Goal: Information Seeking & Learning: Learn about a topic

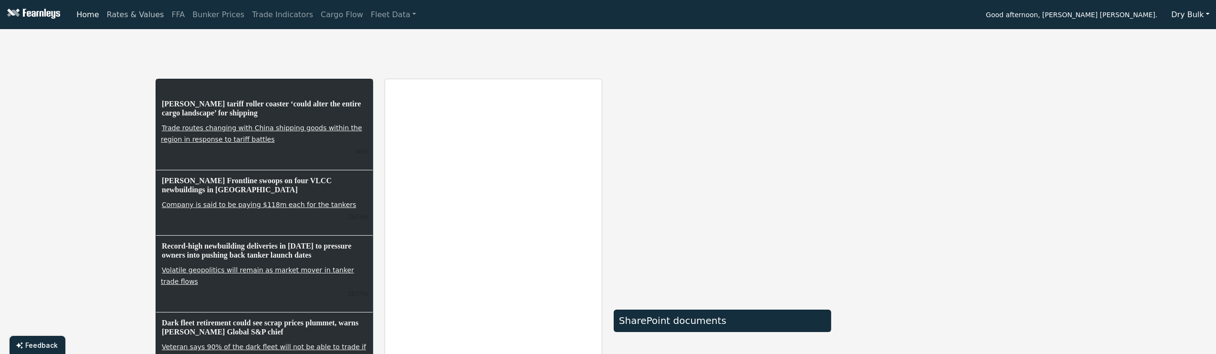
click at [140, 17] on link "Rates & Values" at bounding box center [135, 14] width 65 height 19
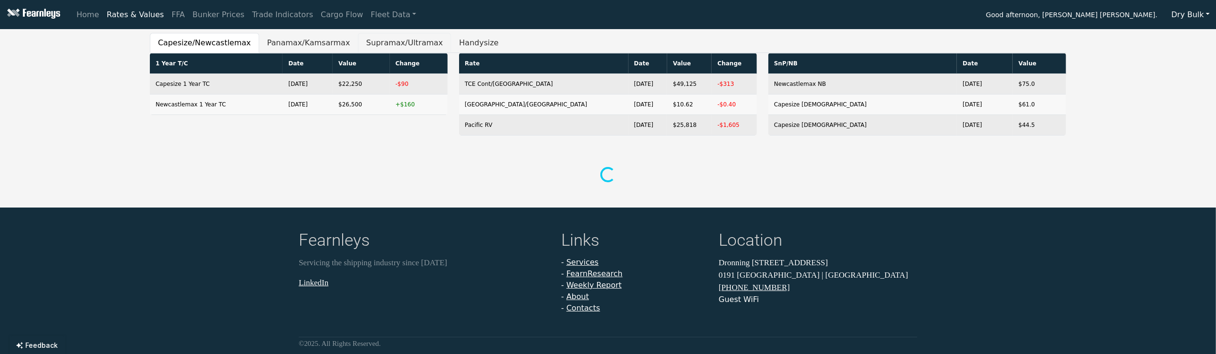
click at [367, 47] on button "Supramax/Ultramax" at bounding box center [404, 43] width 93 height 20
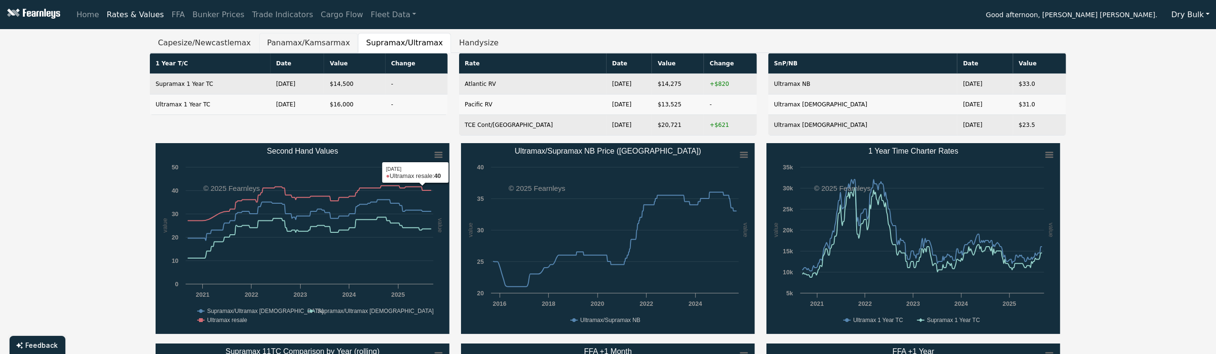
click at [270, 34] on button "Panamax/Kamsarmax" at bounding box center [308, 43] width 99 height 20
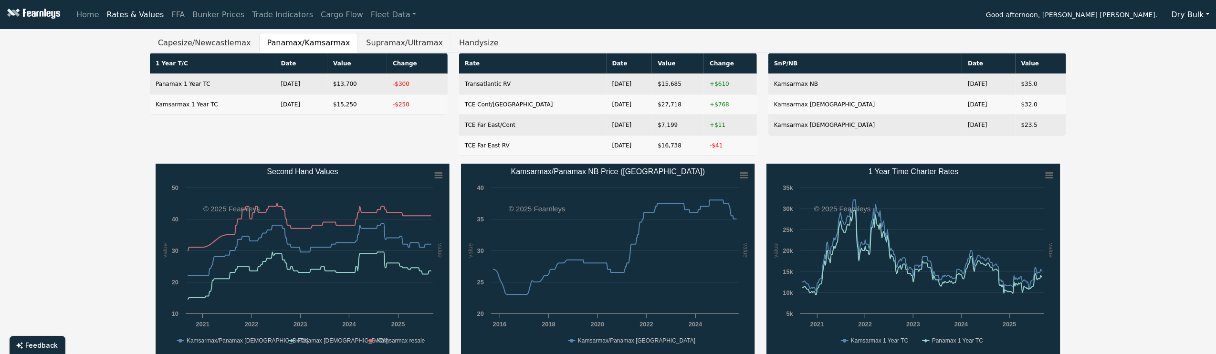
click at [393, 48] on button "Supramax/Ultramax" at bounding box center [404, 43] width 93 height 20
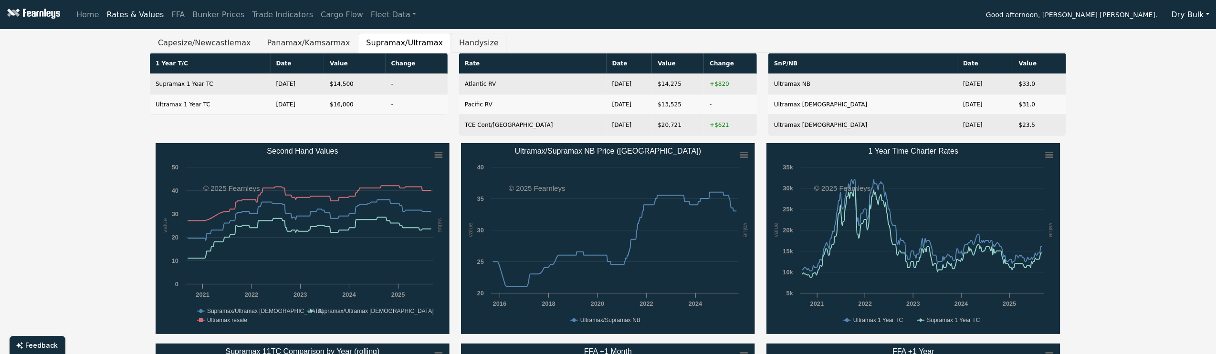
click at [451, 45] on button "Handysize" at bounding box center [479, 43] width 56 height 20
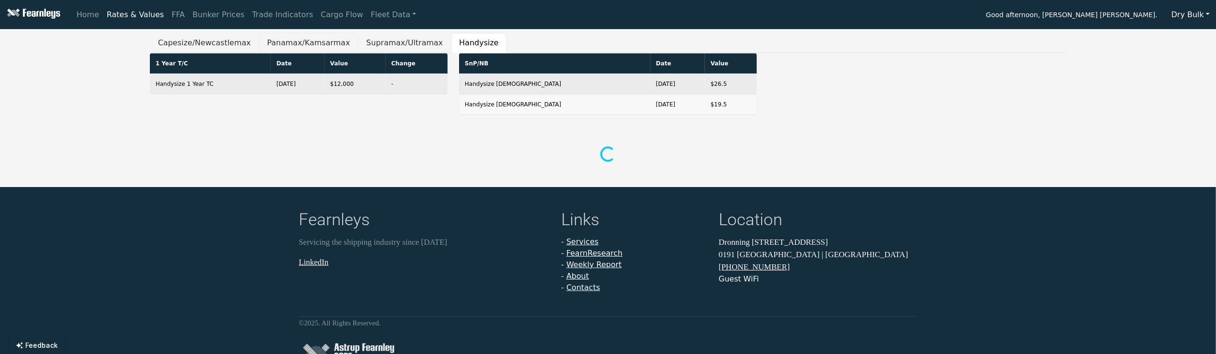
click at [294, 43] on button "Panamax/Kamsarmax" at bounding box center [308, 43] width 99 height 20
